Goal: Task Accomplishment & Management: Use online tool/utility

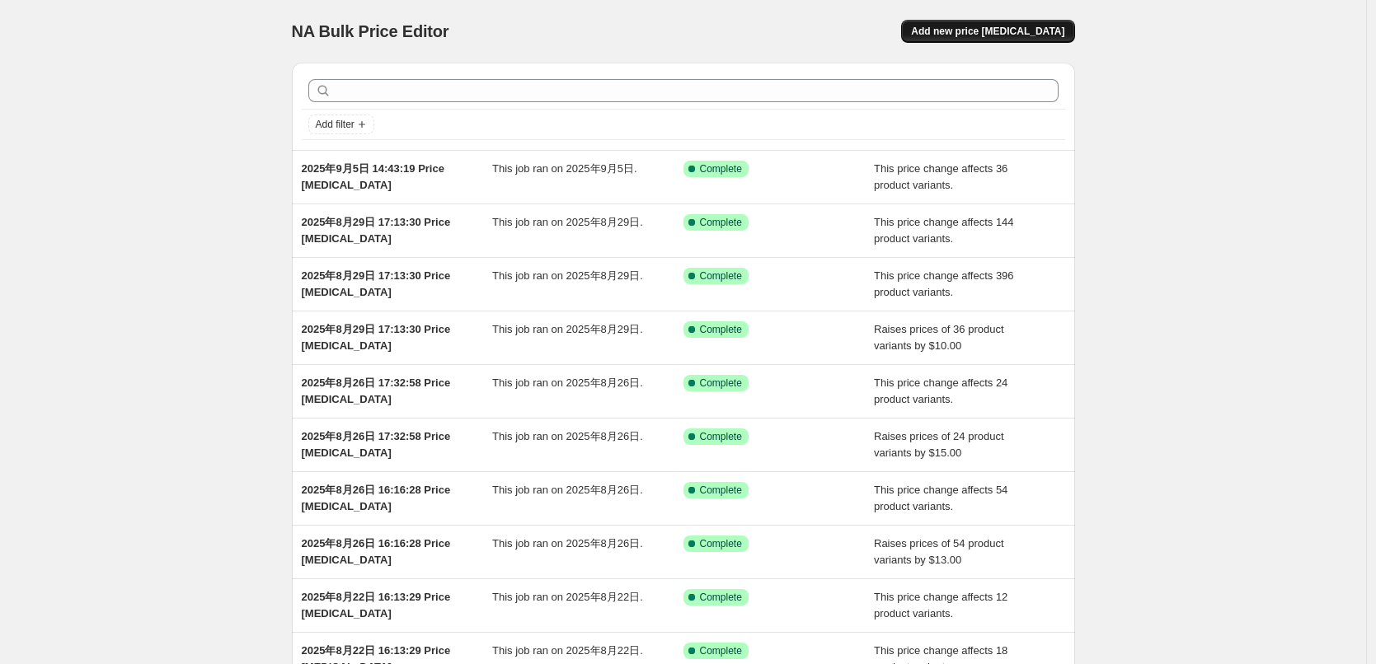
click at [1015, 28] on span "Add new price [MEDICAL_DATA]" at bounding box center [987, 31] width 153 height 13
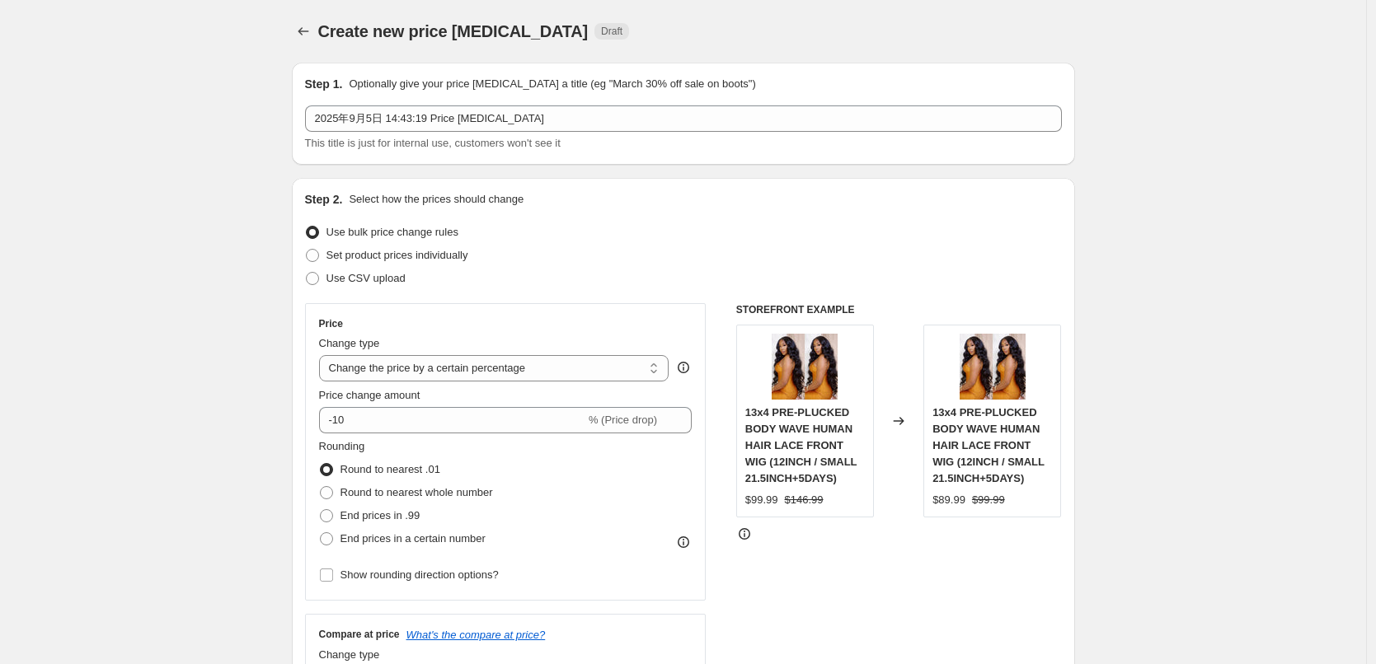
click at [397, 374] on select "Change the price to a certain amount Change the price by a certain amount Chang…" at bounding box center [494, 368] width 350 height 26
select select "by"
click at [323, 355] on select "Change the price to a certain amount Change the price by a certain amount Chang…" at bounding box center [494, 368] width 350 height 26
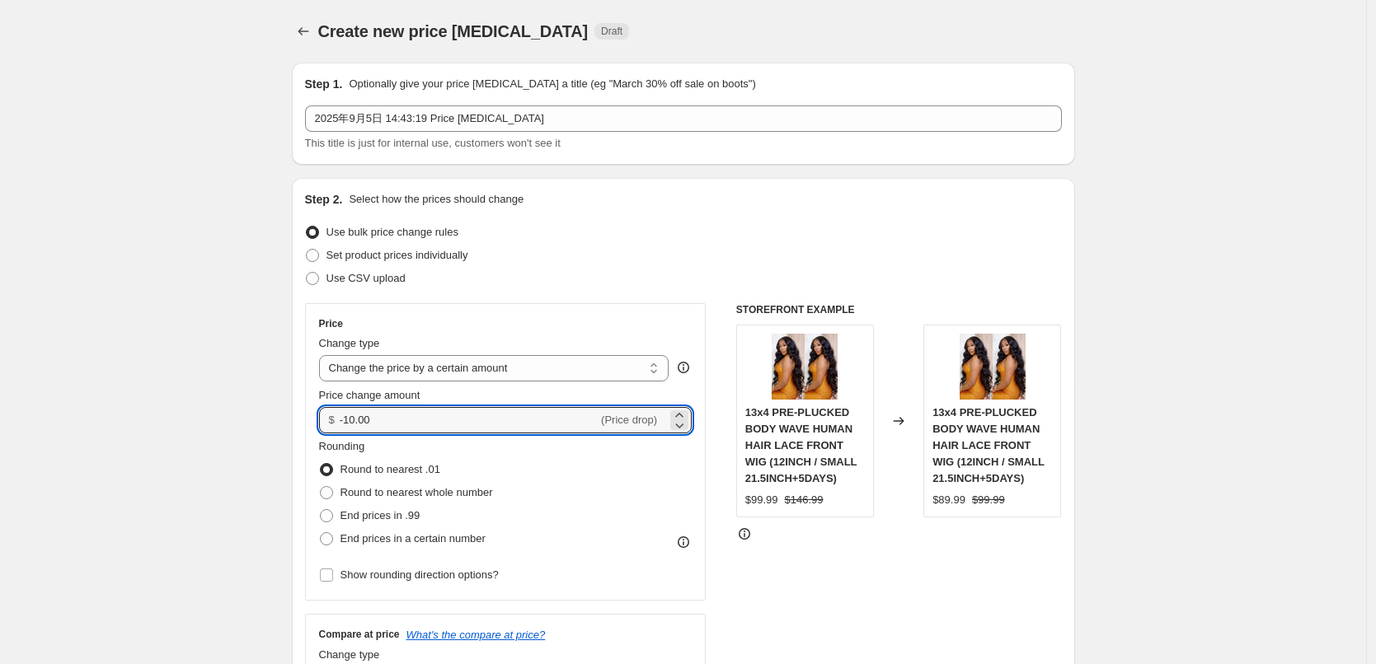
drag, startPoint x: 383, startPoint y: 417, endPoint x: 333, endPoint y: 416, distance: 49.5
click at [333, 416] on div "$ -10.00 (Price drop)" at bounding box center [505, 420] width 373 height 26
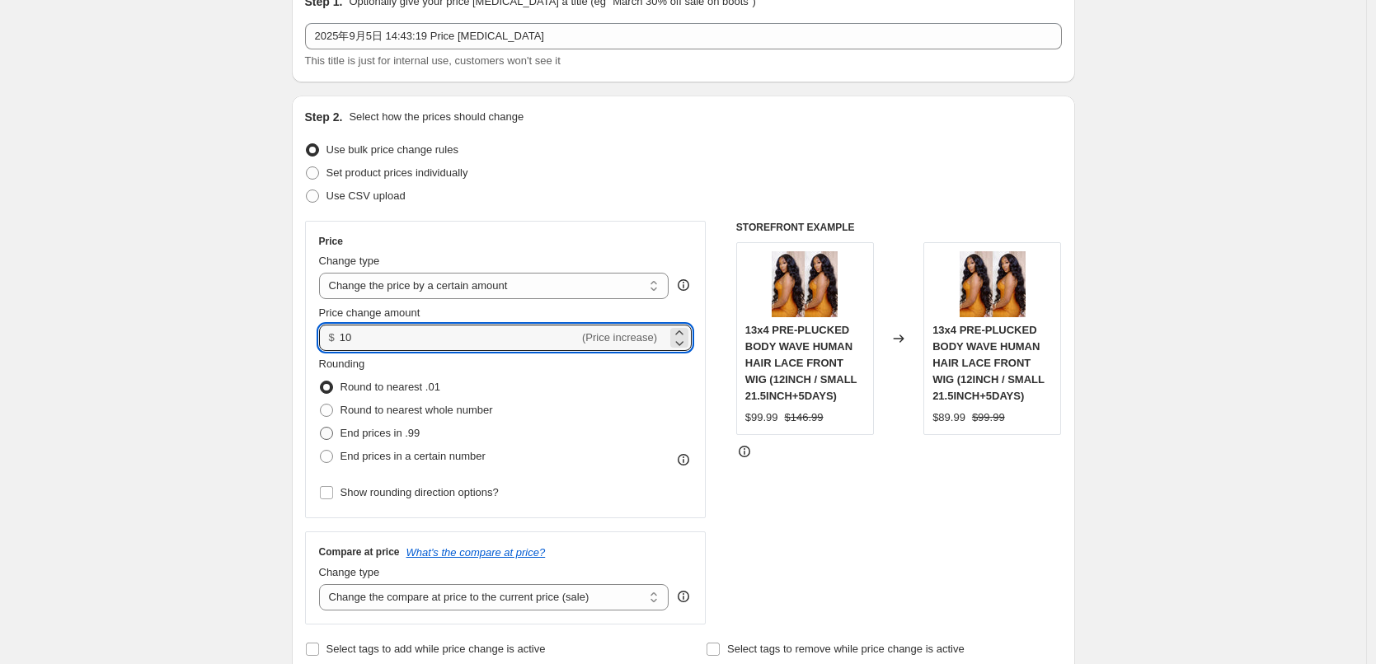
type input "10.00"
click at [361, 434] on span "End prices in .99" at bounding box center [380, 433] width 80 height 12
click at [321, 428] on input "End prices in .99" at bounding box center [320, 427] width 1 height 1
radio input "true"
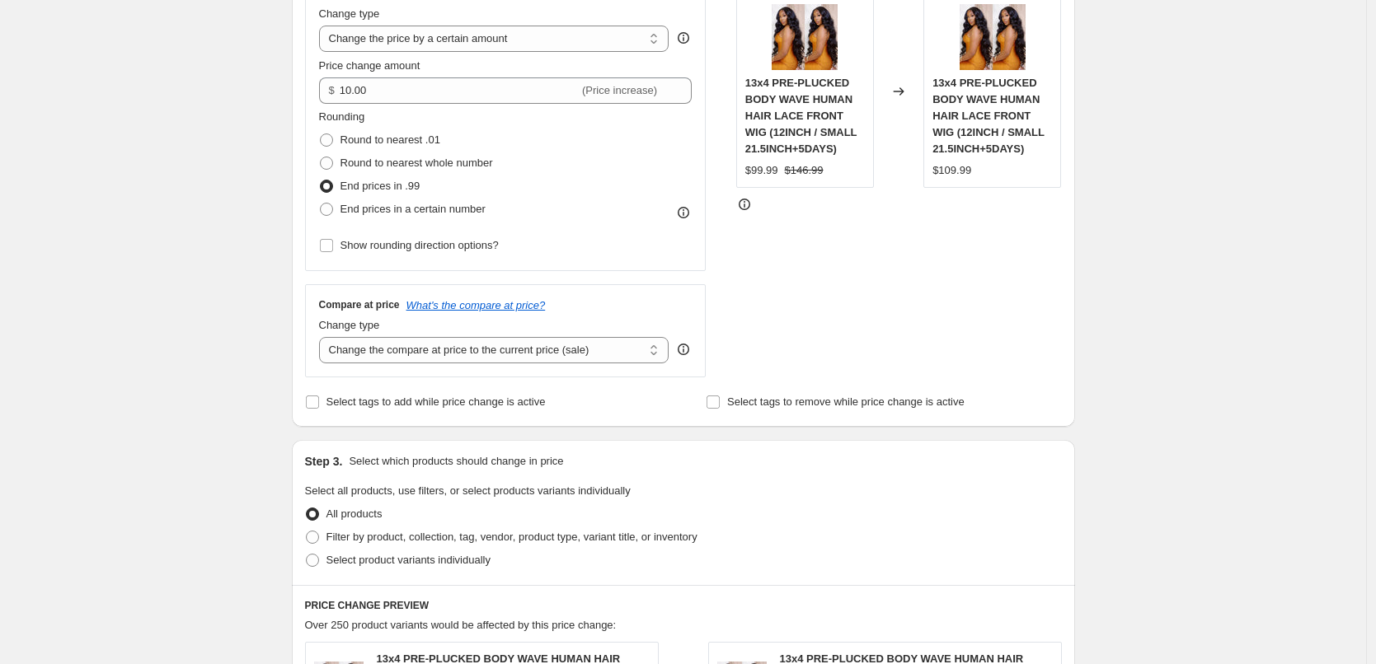
scroll to position [495, 0]
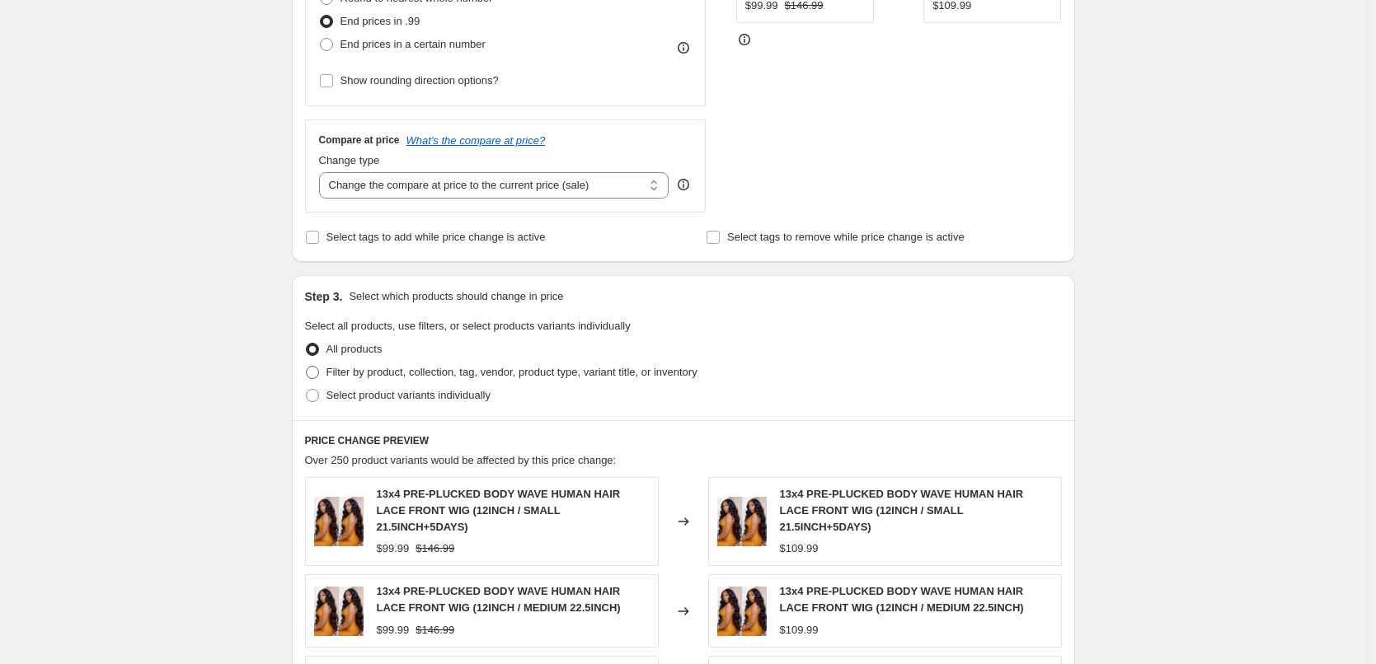
click at [375, 366] on span "Filter by product, collection, tag, vendor, product type, variant title, or inv…" at bounding box center [511, 372] width 371 height 12
click at [307, 366] on input "Filter by product, collection, tag, vendor, product type, variant title, or inv…" at bounding box center [306, 366] width 1 height 1
radio input "true"
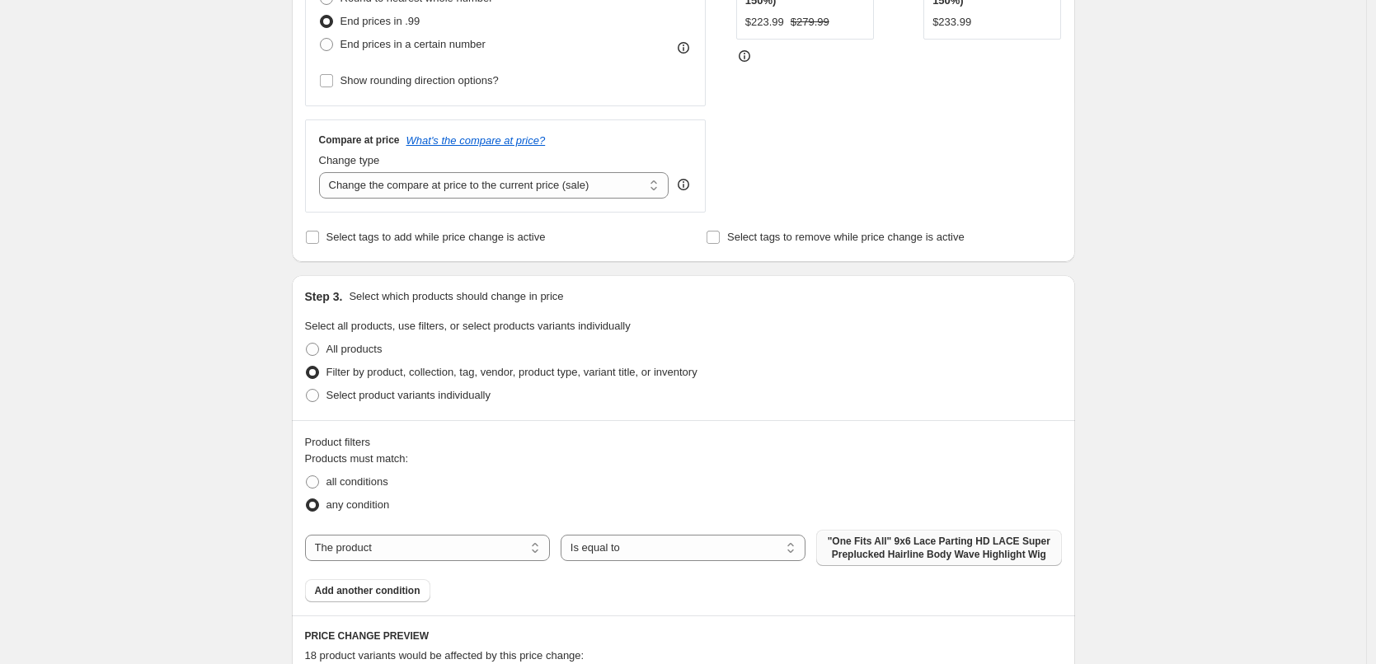
click at [881, 555] on span ""One Fits All" 9x6 Lace Parting HD LACE Super Preplucked Hairline Body Wave Hig…" at bounding box center [938, 548] width 225 height 26
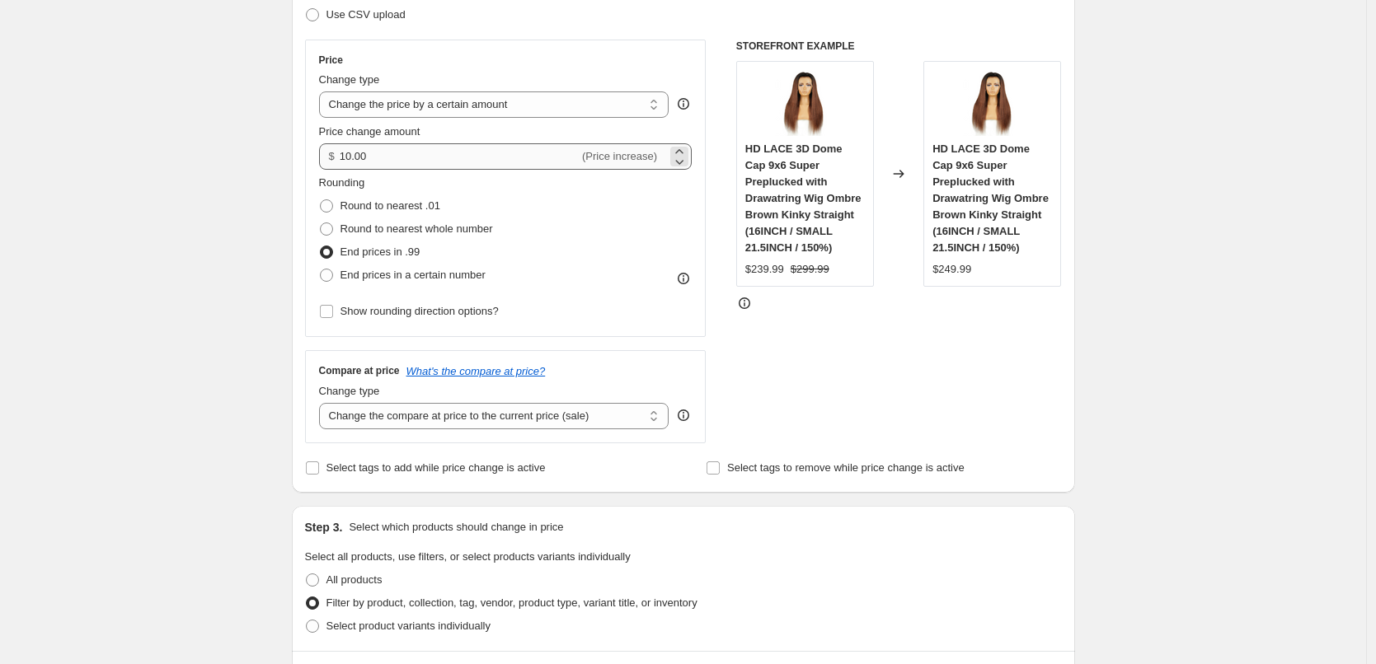
scroll to position [247, 0]
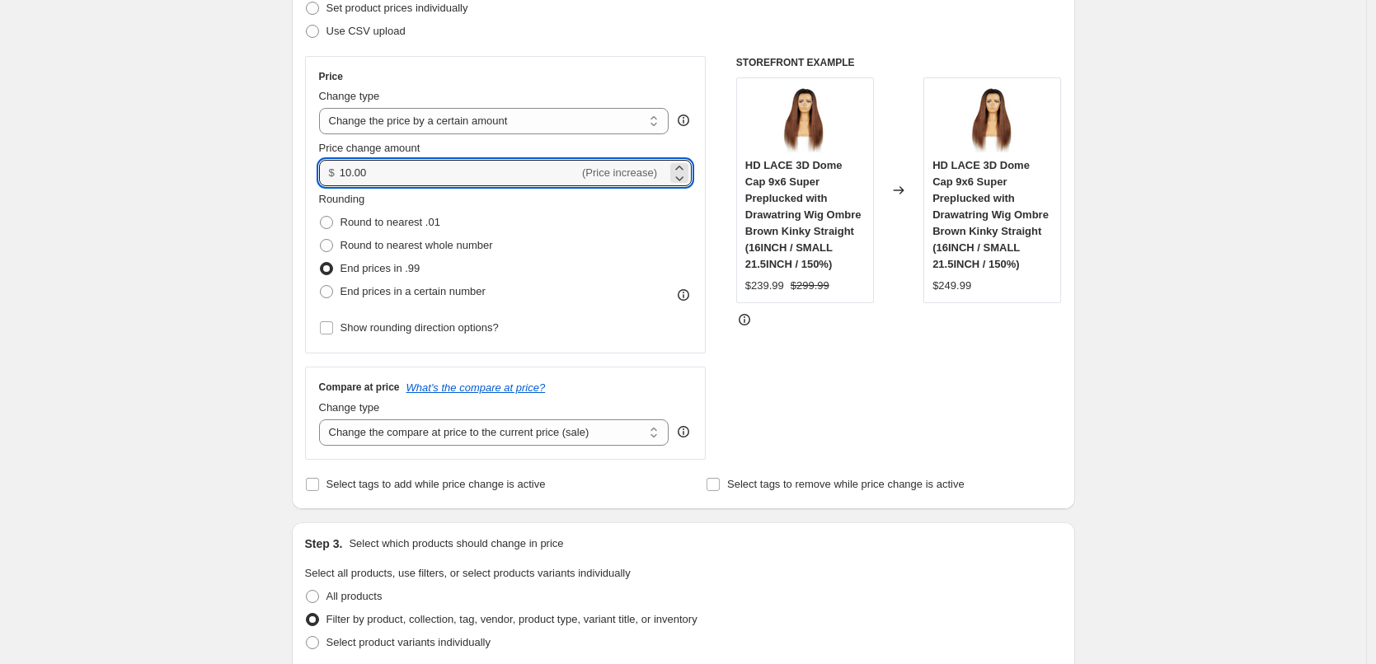
drag, startPoint x: 383, startPoint y: 178, endPoint x: 340, endPoint y: 182, distance: 42.2
click at [340, 182] on div "$ 10.00 (Price increase)" at bounding box center [505, 173] width 373 height 26
drag, startPoint x: 354, startPoint y: 171, endPoint x: 329, endPoint y: 177, distance: 25.4
click at [329, 177] on div "$ 8 (Price increase)" at bounding box center [505, 173] width 373 height 26
type input "10.00"
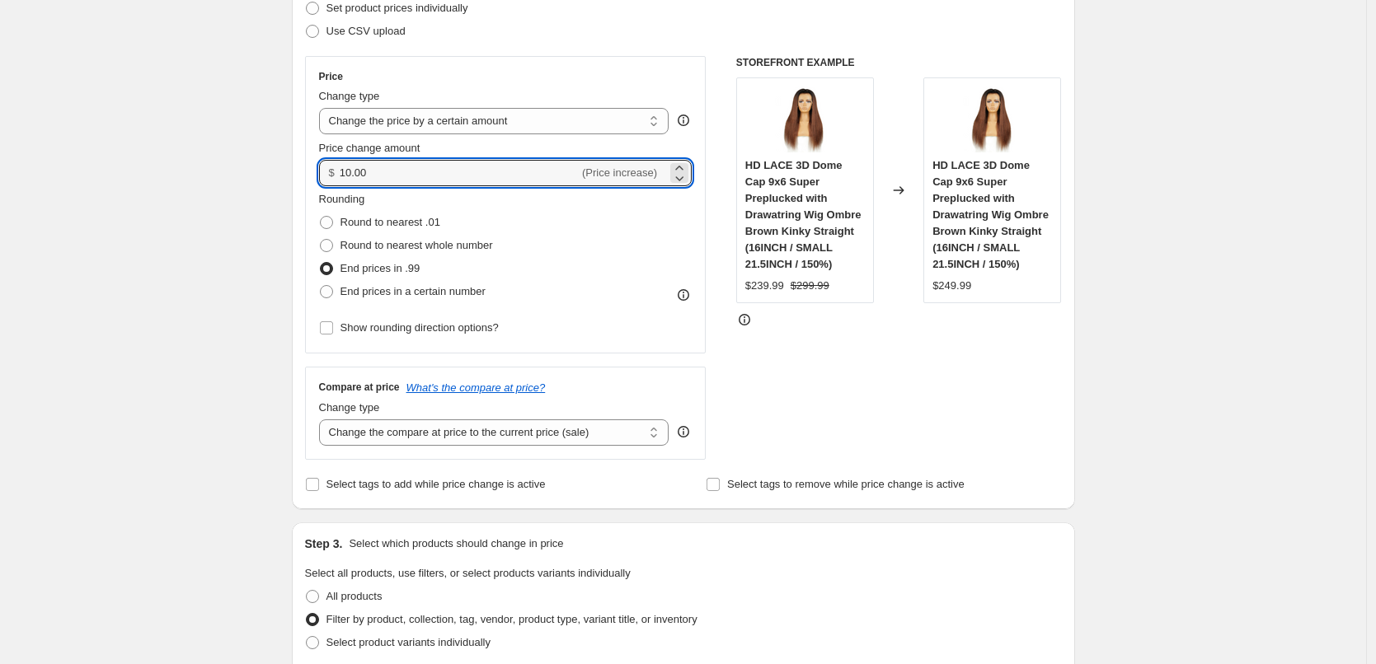
click at [613, 226] on div "Rounding Round to nearest .01 Round to nearest whole number End prices in .99 E…" at bounding box center [505, 247] width 373 height 112
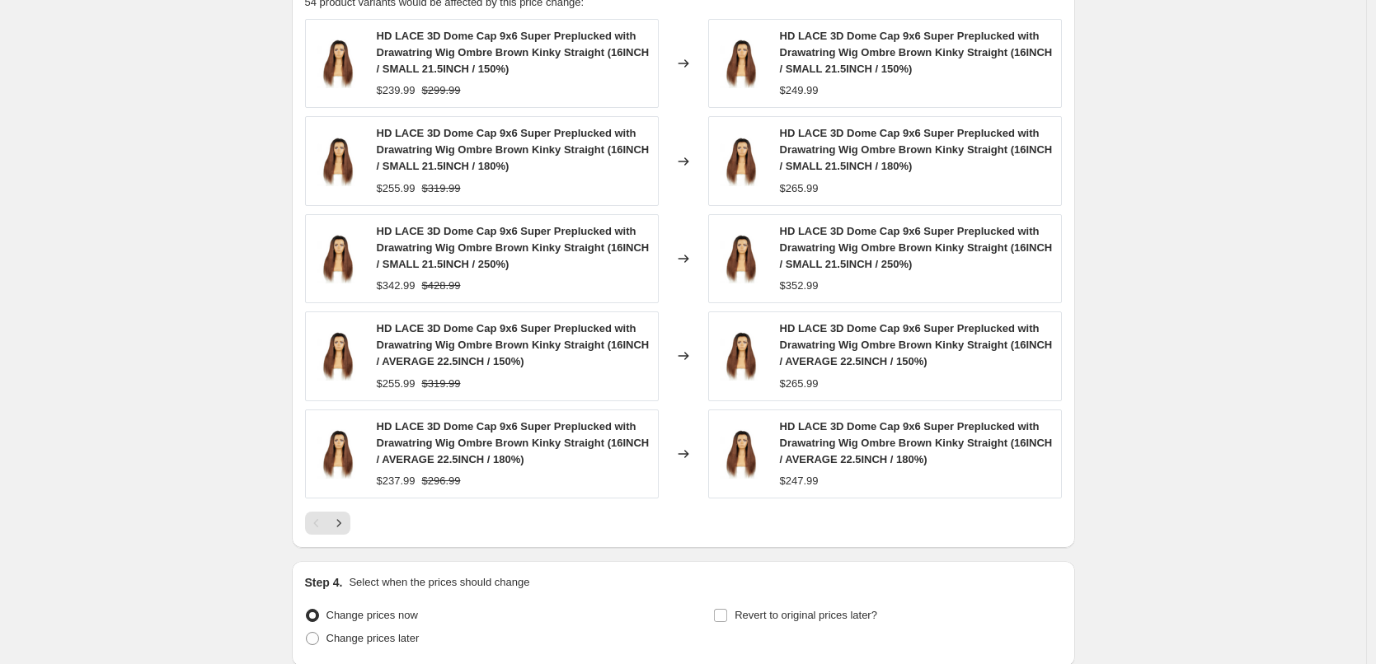
scroll to position [1289, 0]
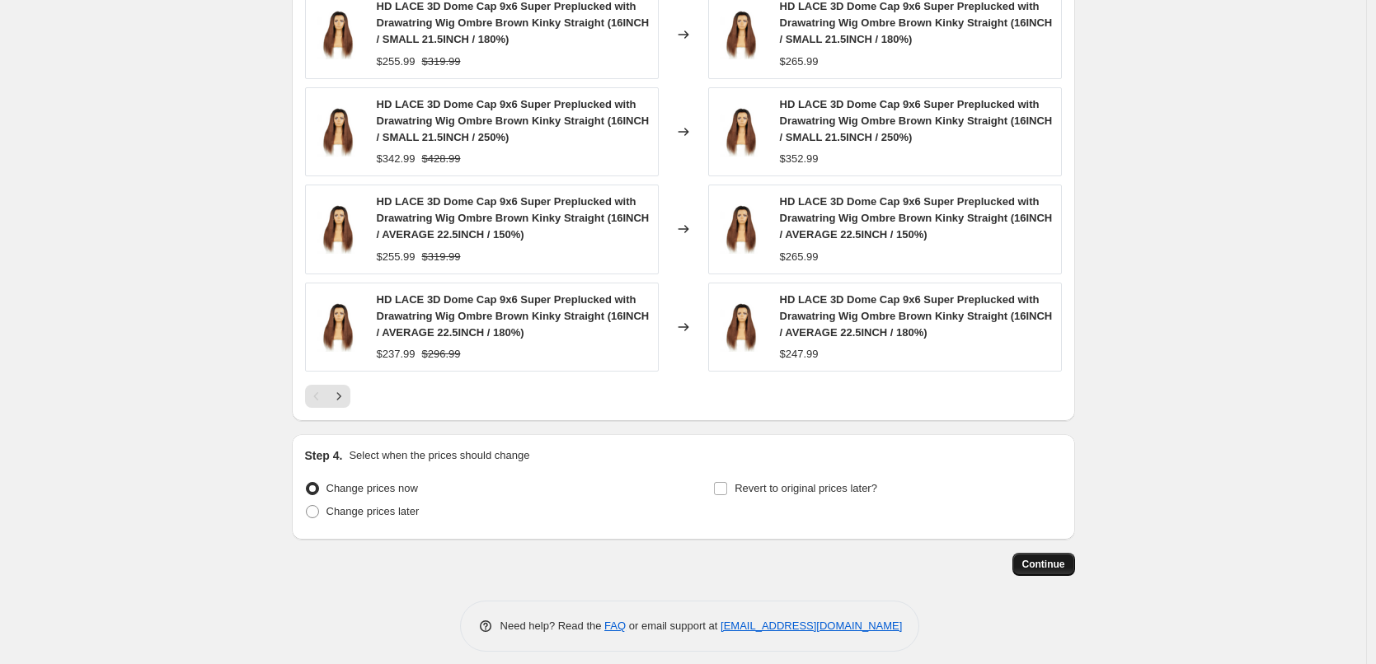
click at [1073, 553] on button "Continue" at bounding box center [1043, 564] width 63 height 23
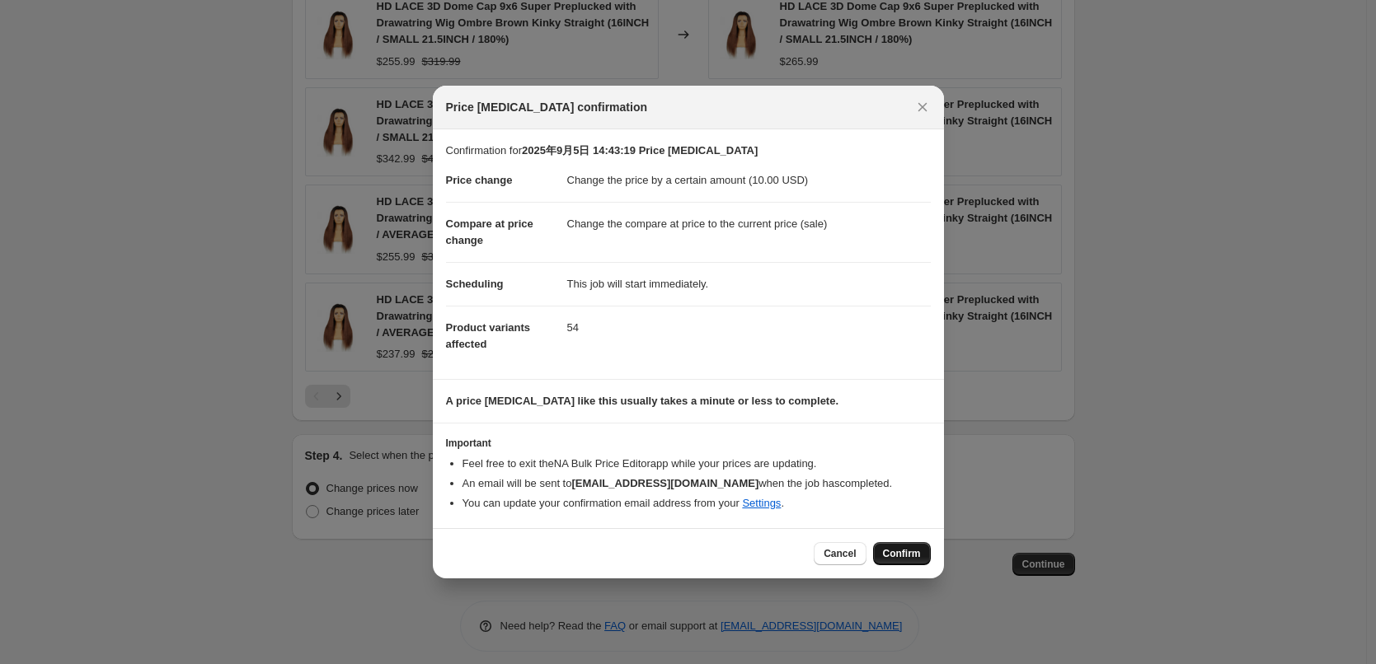
click at [909, 561] on button "Confirm" at bounding box center [902, 553] width 58 height 23
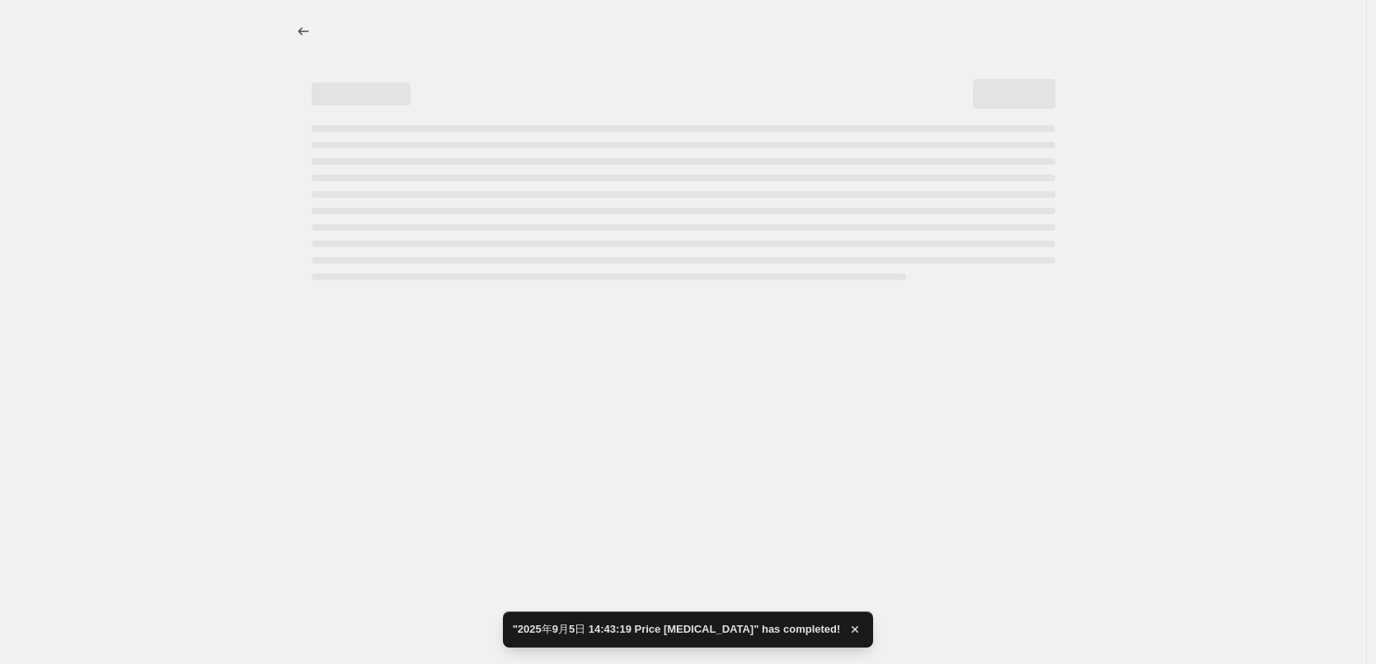
select select "by"
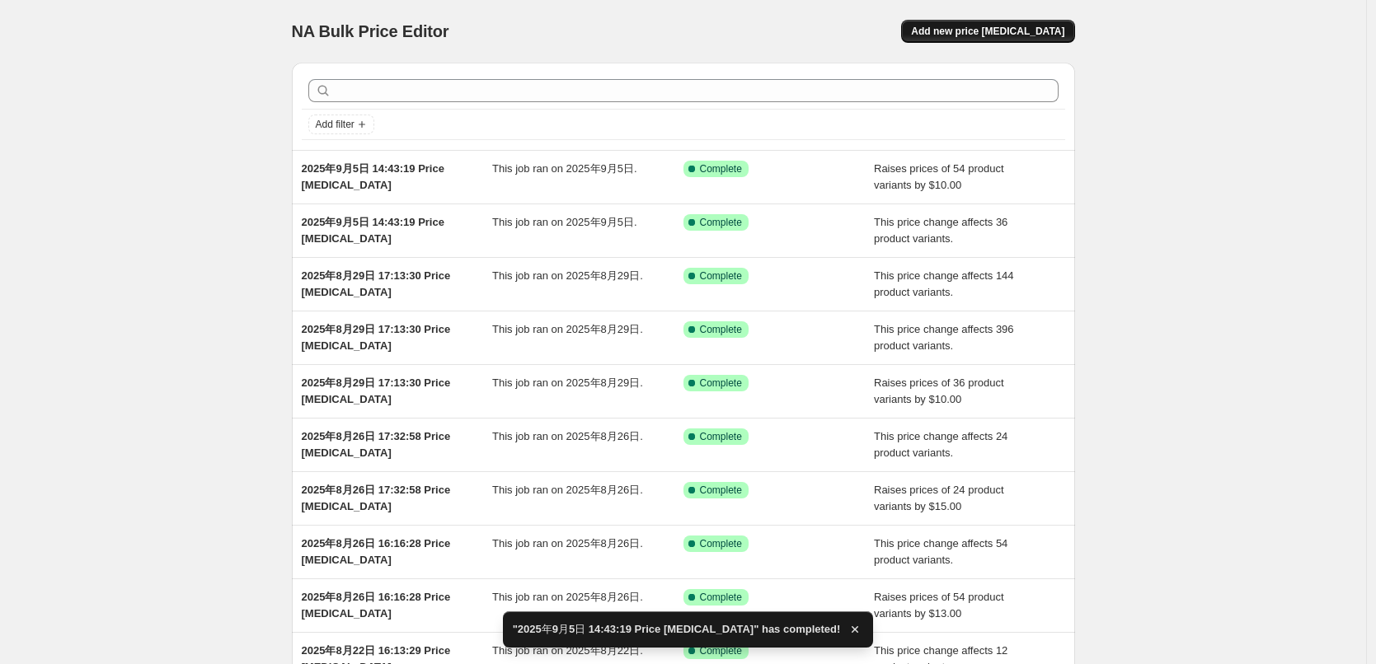
click at [990, 36] on span "Add new price [MEDICAL_DATA]" at bounding box center [987, 31] width 153 height 13
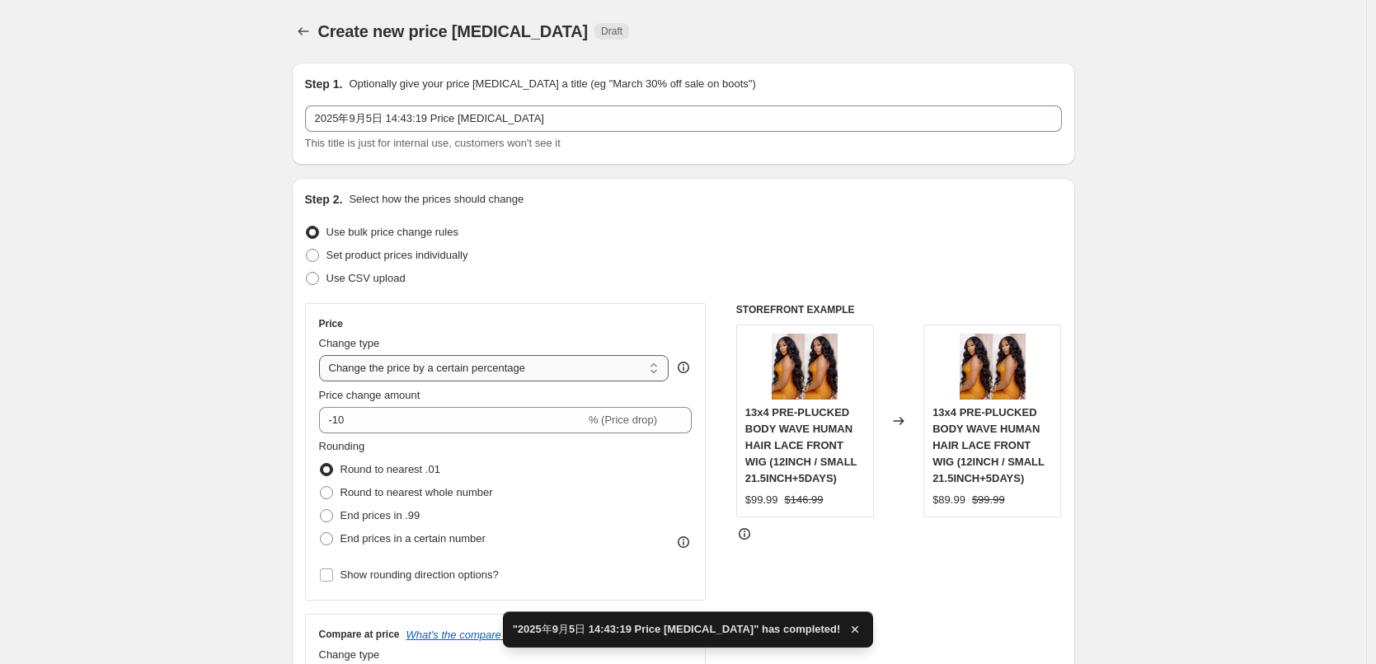
click at [393, 369] on select "Change the price to a certain amount Change the price by a certain amount Chang…" at bounding box center [494, 368] width 350 height 26
select select "no_change"
click at [323, 355] on select "Change the price to a certain amount Change the price by a certain amount Chang…" at bounding box center [494, 368] width 350 height 26
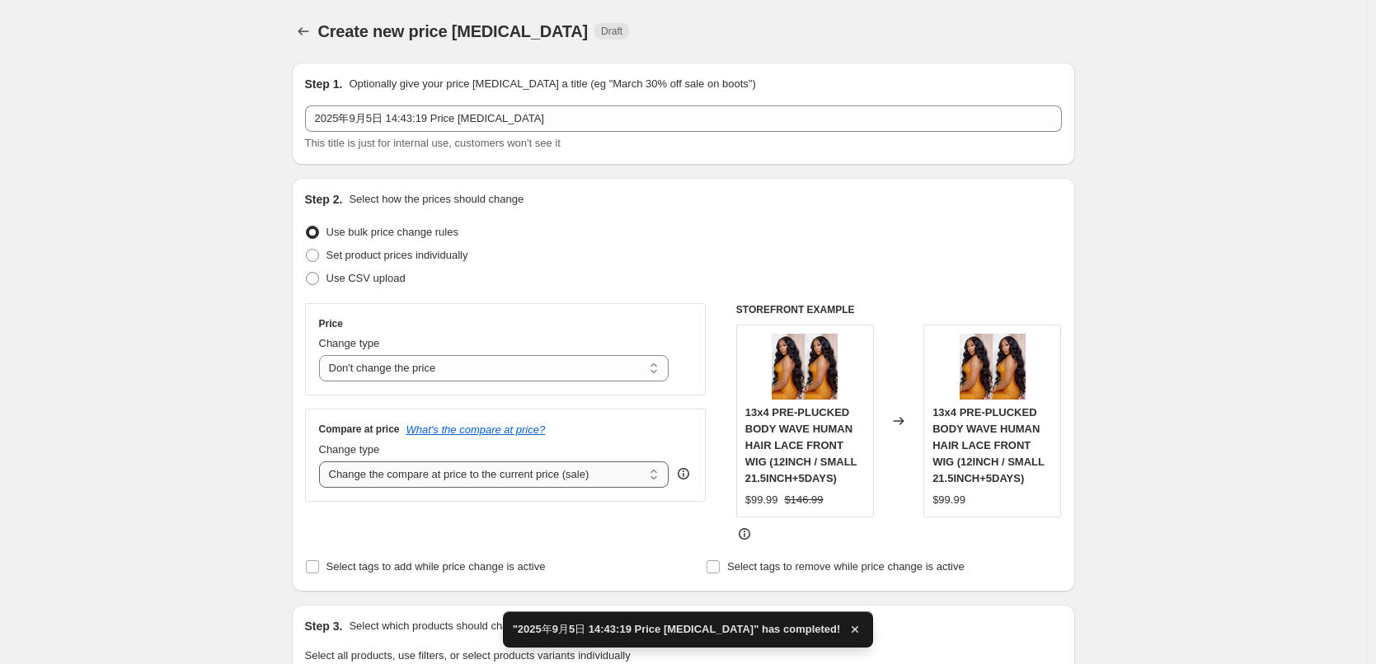
drag, startPoint x: 389, startPoint y: 464, endPoint x: 393, endPoint y: 478, distance: 14.6
click at [389, 464] on select "Change the compare at price to the current price (sale) Change the compare at p…" at bounding box center [494, 475] width 350 height 26
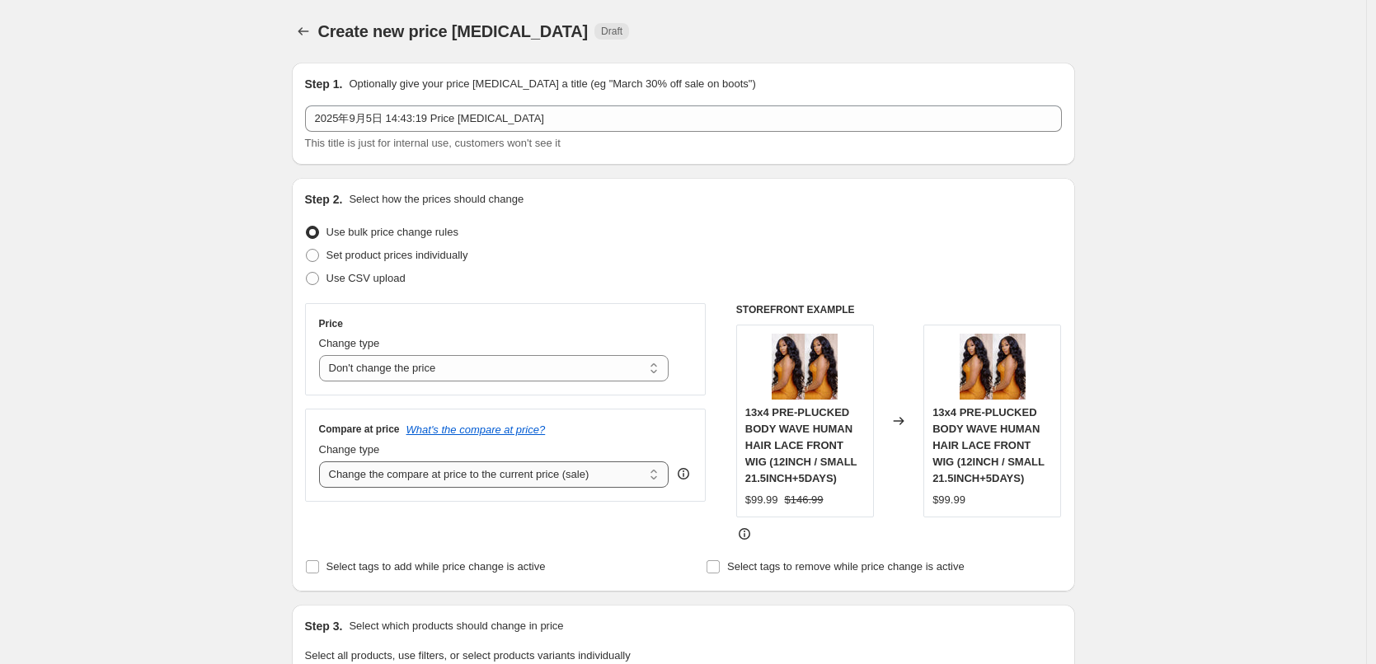
select select "pp"
click at [323, 462] on select "Change the compare at price to the current price (sale) Change the compare at p…" at bounding box center [494, 475] width 350 height 26
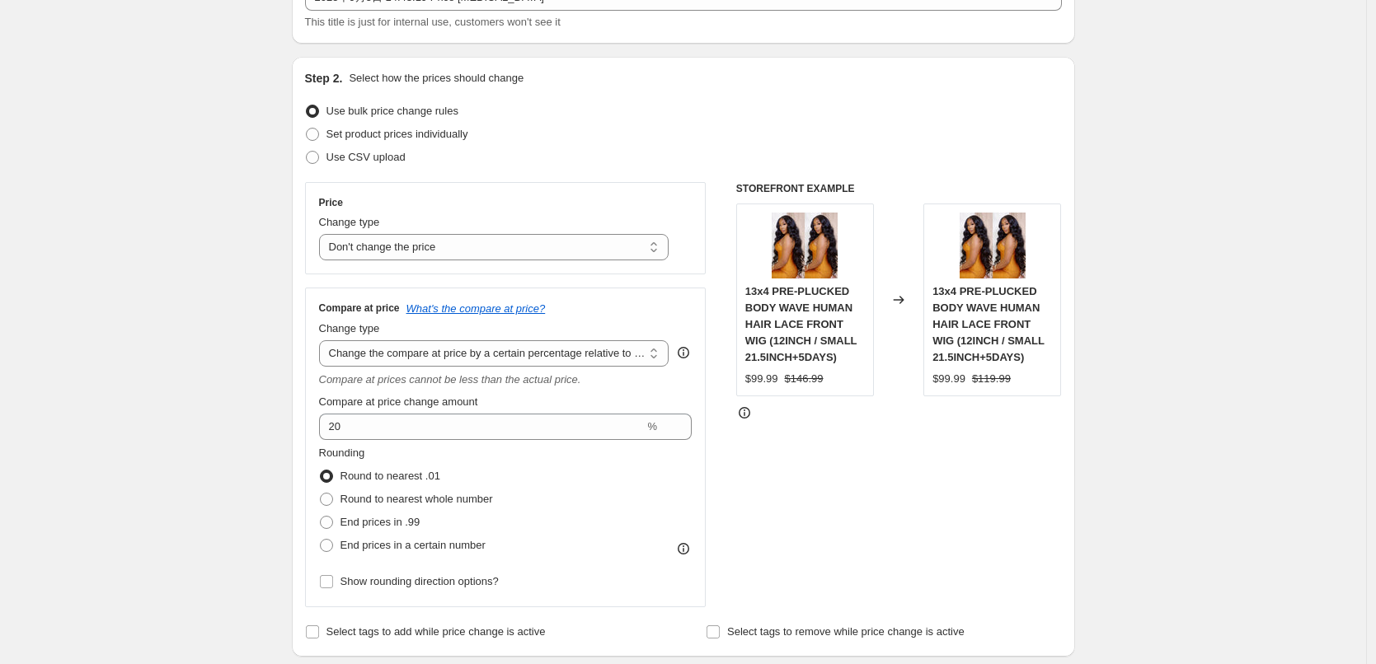
scroll to position [326, 0]
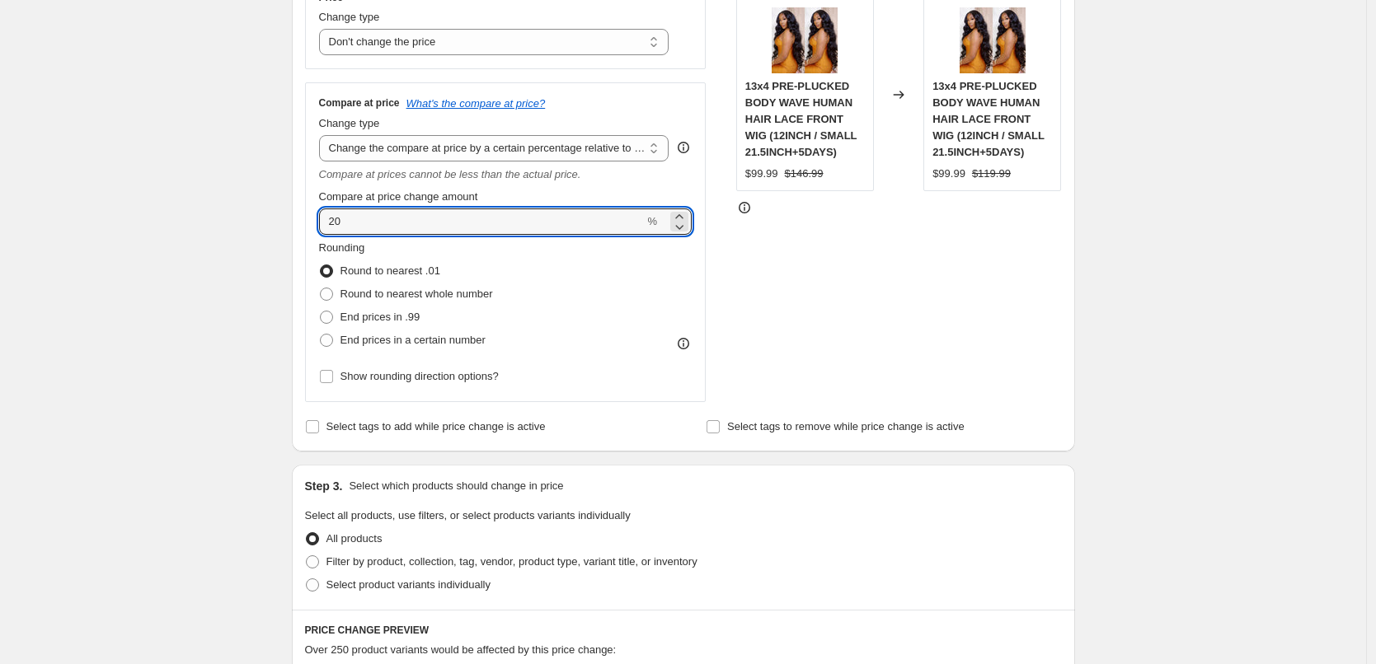
drag, startPoint x: 352, startPoint y: 219, endPoint x: 311, endPoint y: 217, distance: 41.3
click at [311, 217] on div "Compare at price What's the compare at price? Change type Change the compare at…" at bounding box center [505, 242] width 401 height 320
type input "25"
click at [393, 323] on span "End prices in .99" at bounding box center [380, 317] width 80 height 12
click at [321, 312] on input "End prices in .99" at bounding box center [320, 311] width 1 height 1
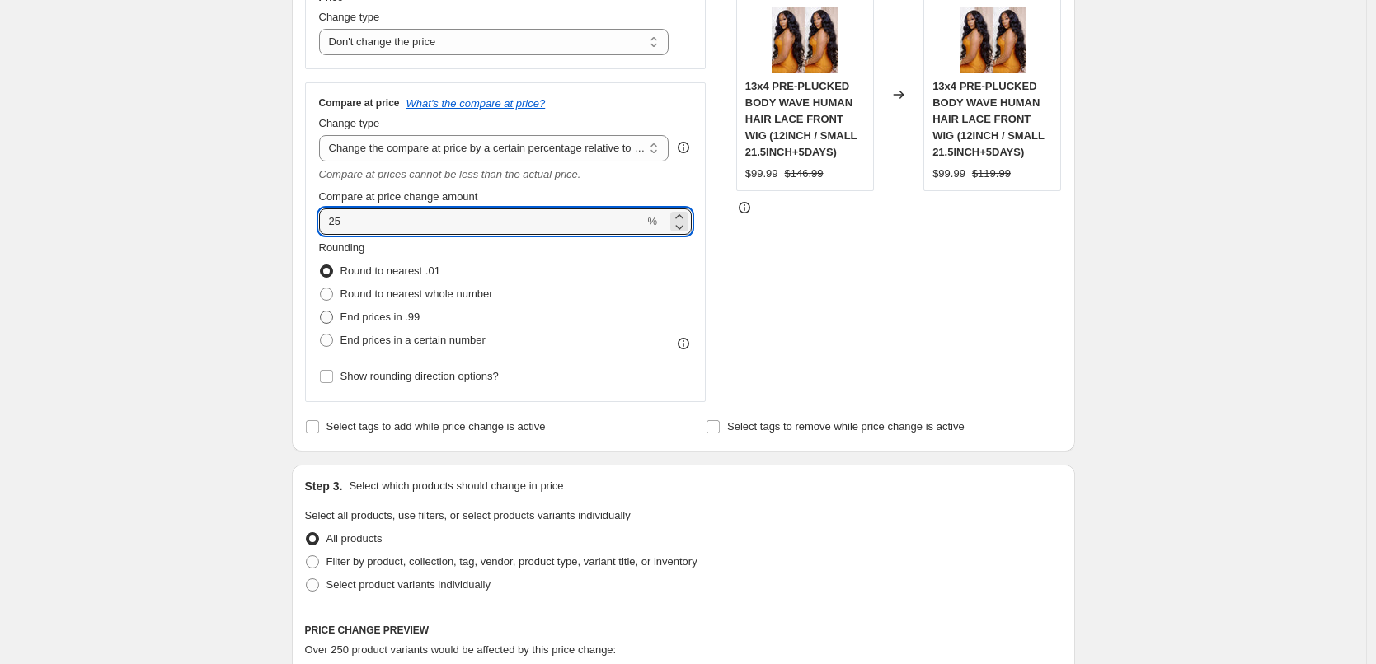
radio input "true"
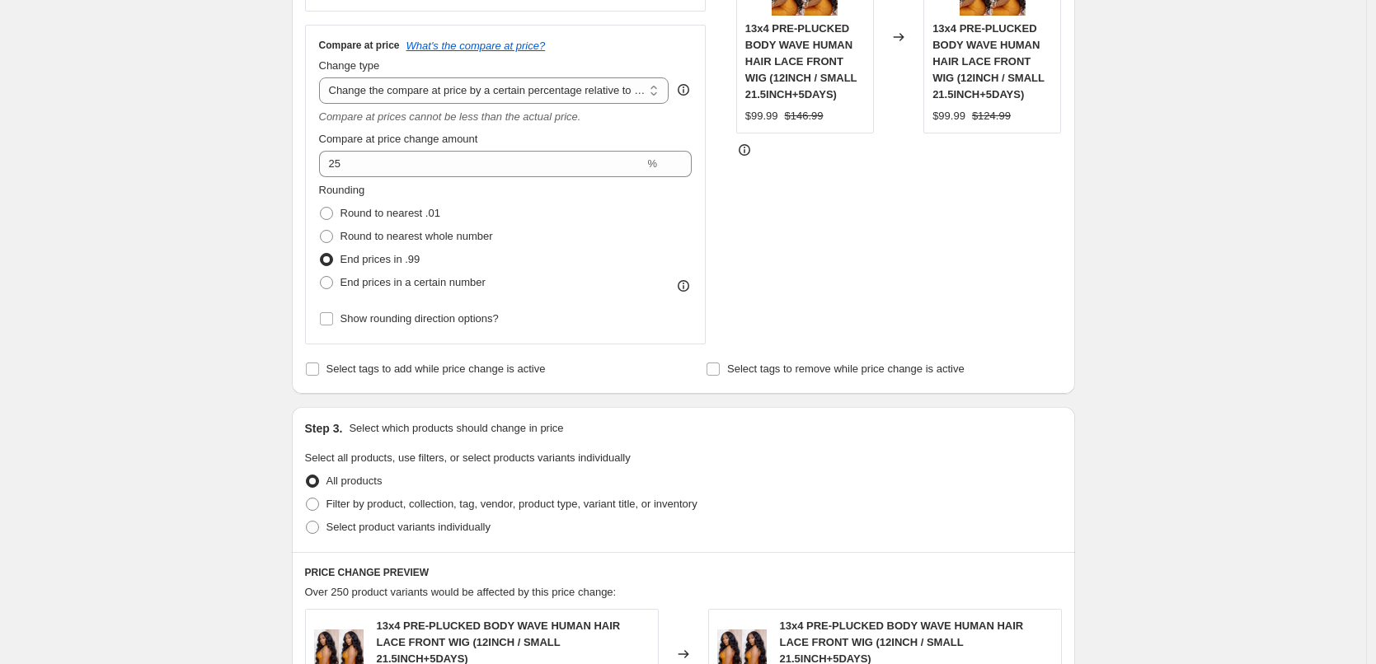
scroll to position [656, 0]
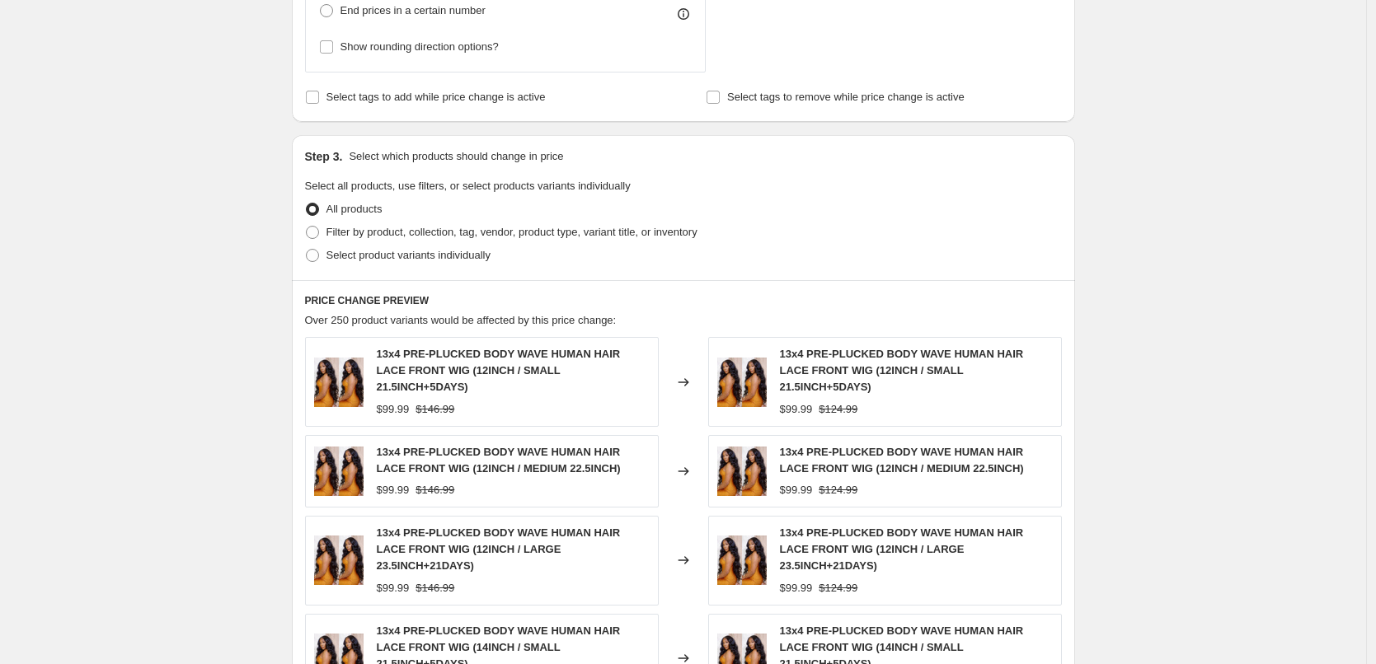
click at [506, 244] on div "Select product variants individually" at bounding box center [683, 255] width 757 height 23
drag, startPoint x: 505, startPoint y: 230, endPoint x: 561, endPoint y: 236, distance: 55.5
click at [506, 229] on span "Filter by product, collection, tag, vendor, product type, variant title, or inv…" at bounding box center [511, 232] width 371 height 12
click at [307, 227] on input "Filter by product, collection, tag, vendor, product type, variant title, or inv…" at bounding box center [306, 226] width 1 height 1
radio input "true"
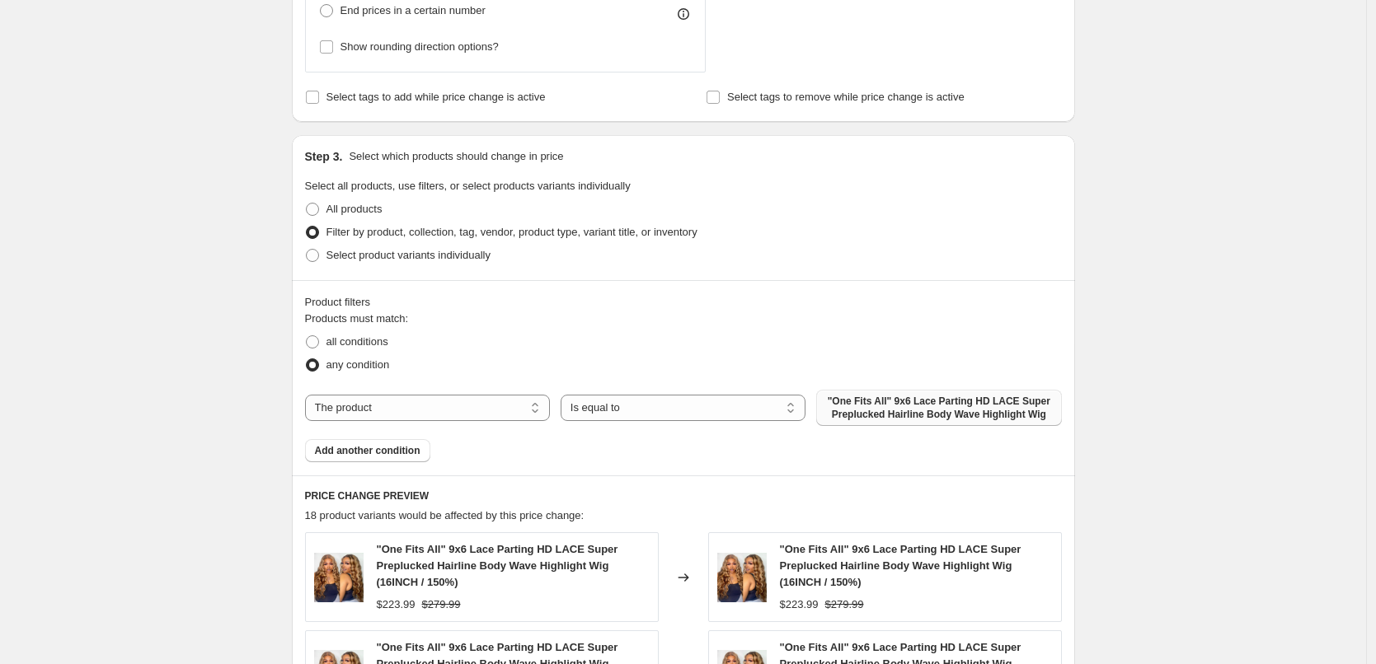
click at [862, 407] on span ""One Fits All" 9x6 Lace Parting HD LACE Super Preplucked Hairline Body Wave Hig…" at bounding box center [938, 408] width 225 height 26
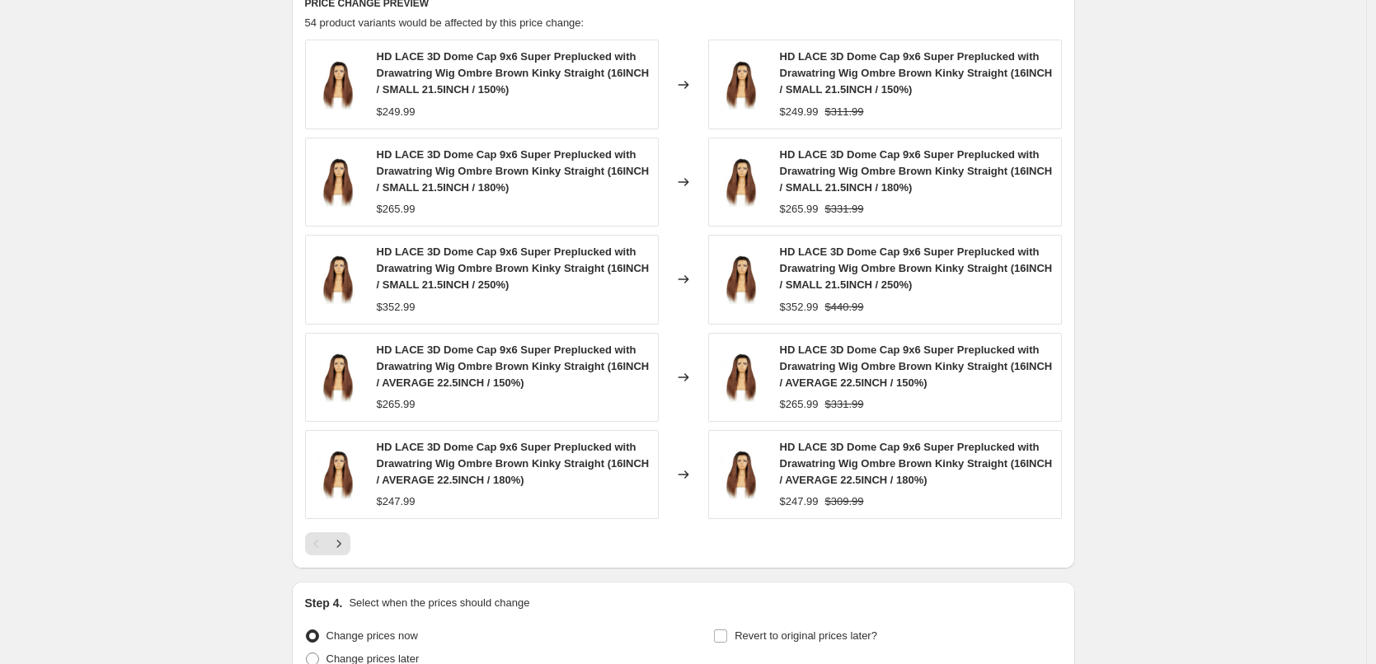
scroll to position [1310, 0]
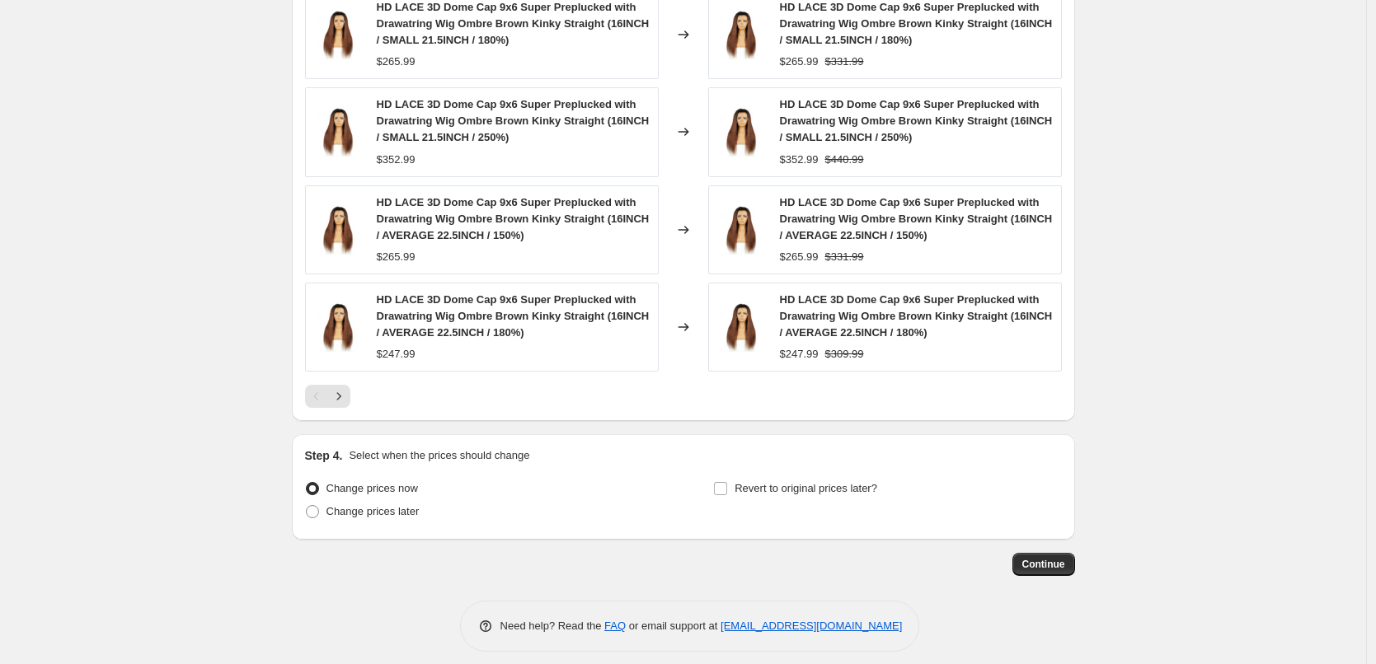
click at [1059, 558] on span "Continue" at bounding box center [1043, 564] width 43 height 13
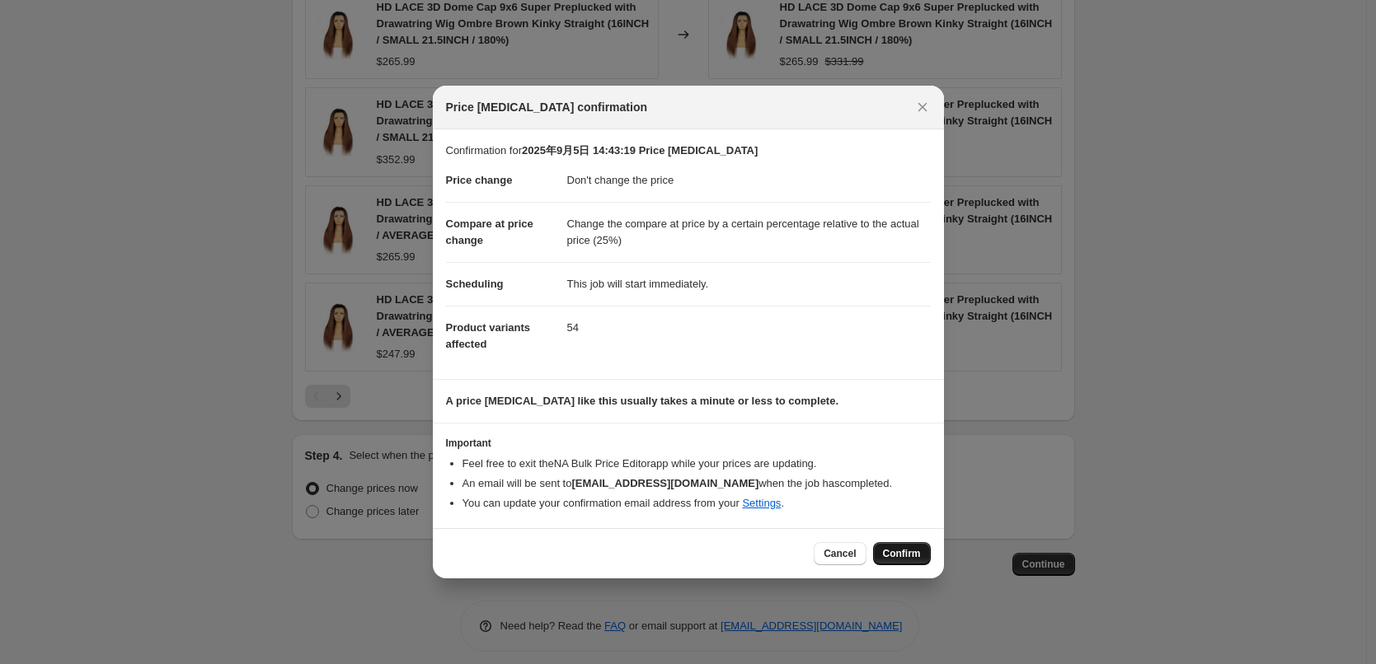
click at [896, 558] on span "Confirm" at bounding box center [902, 553] width 38 height 13
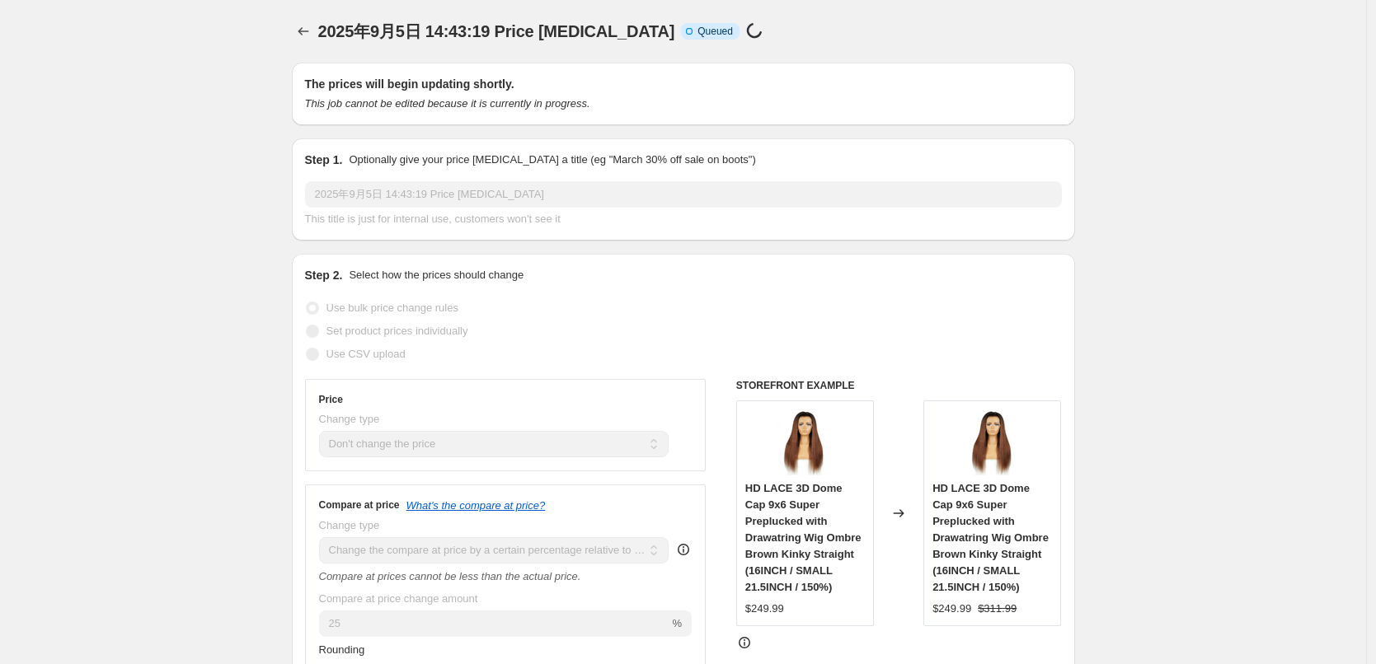
select select "no_change"
select select "pp"
